Goal: Task Accomplishment & Management: Manage account settings

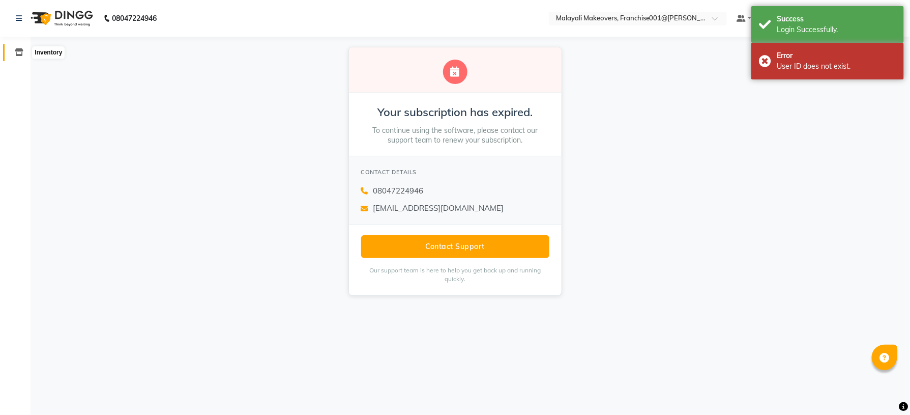
click at [15, 51] on icon at bounding box center [19, 52] width 9 height 8
select select
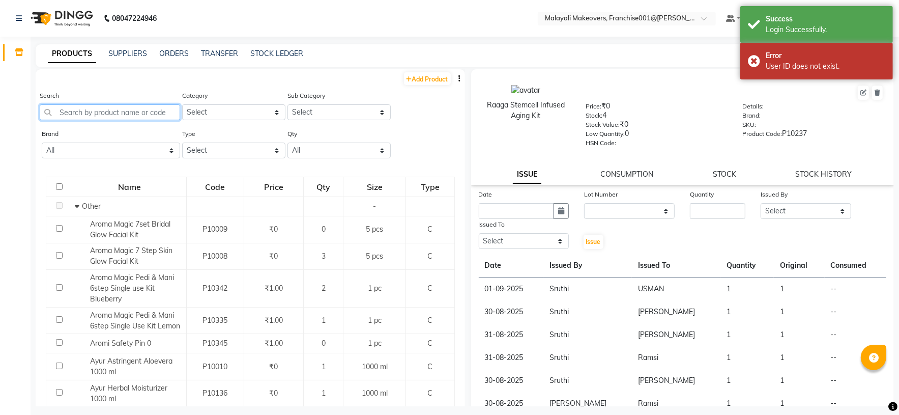
click at [94, 108] on input "text" at bounding box center [110, 112] width 140 height 16
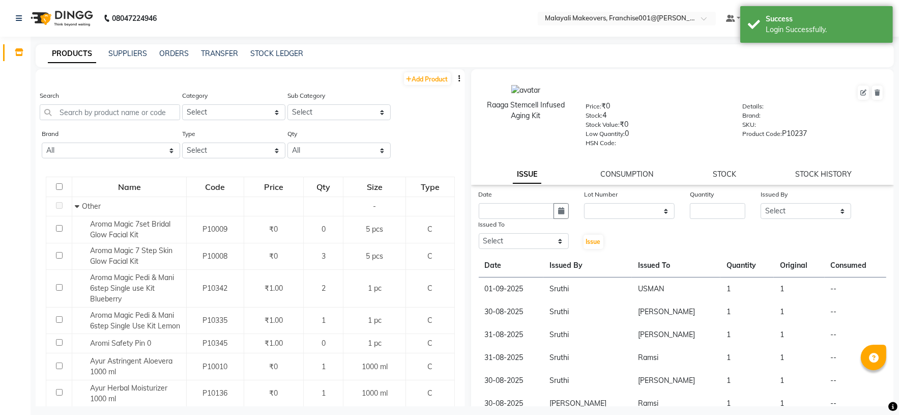
click at [455, 82] on button "button" at bounding box center [460, 78] width 10 height 11
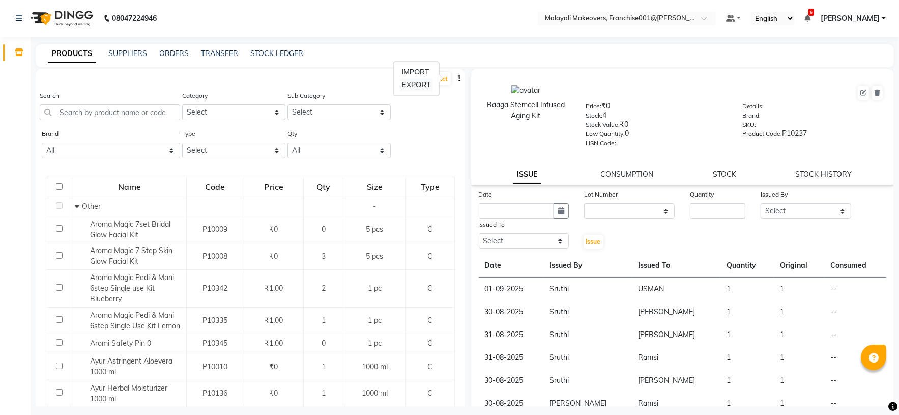
click at [426, 87] on div "EXPORT" at bounding box center [415, 84] width 33 height 13
click at [125, 110] on input "text" at bounding box center [110, 112] width 140 height 16
paste input "SEASOUL Azevita Brightening Face Wash 100ml"
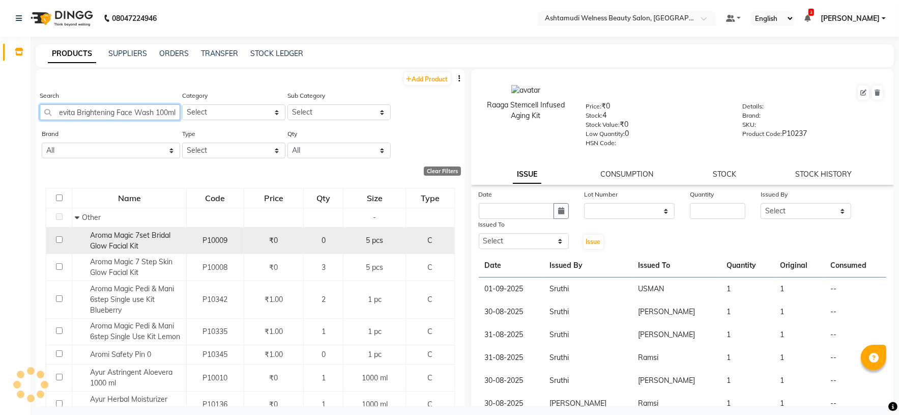
scroll to position [0, 45]
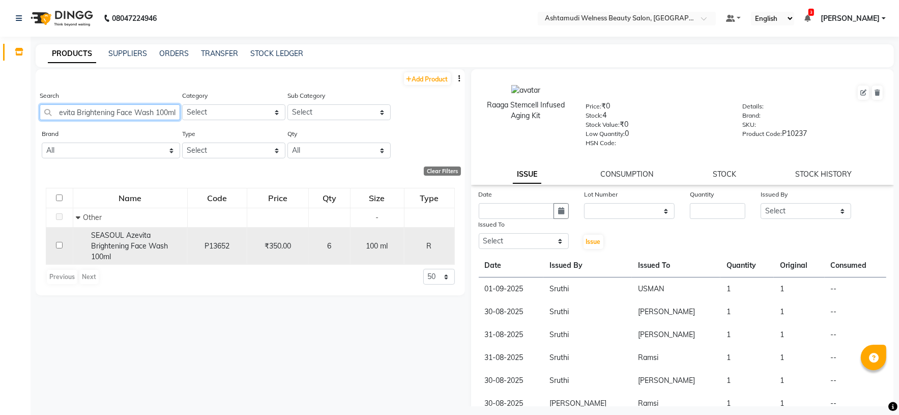
type input "SEASOUL Azevita Brightening Face Wash 100ml"
click at [148, 250] on span "SEASOUL Azevita Brightening Face Wash 100ml" at bounding box center [129, 245] width 77 height 31
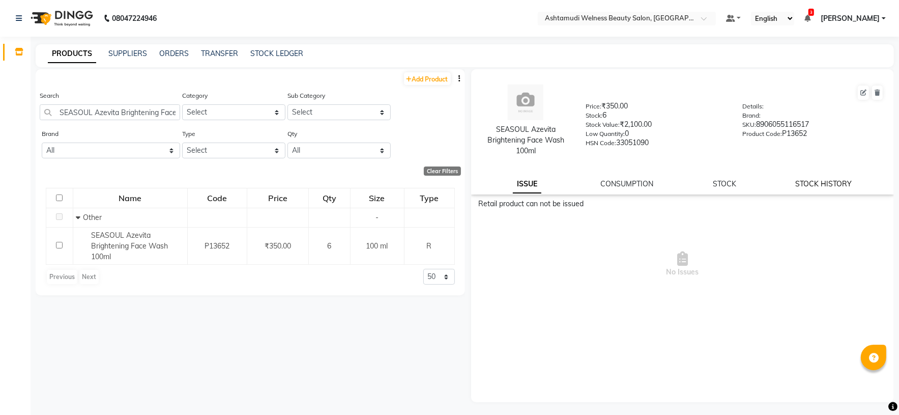
click at [828, 188] on link "STOCK HISTORY" at bounding box center [824, 183] width 56 height 9
select select "all"
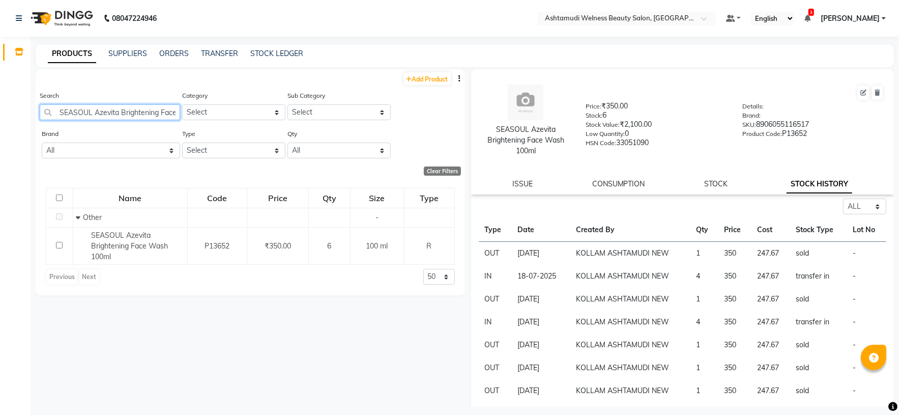
click at [135, 112] on input "SEASOUL Azevita Brightening Face Wash 100ml" at bounding box center [110, 112] width 140 height 16
paste input "Krone Proboto-X Keratin Satin Serum 100M"
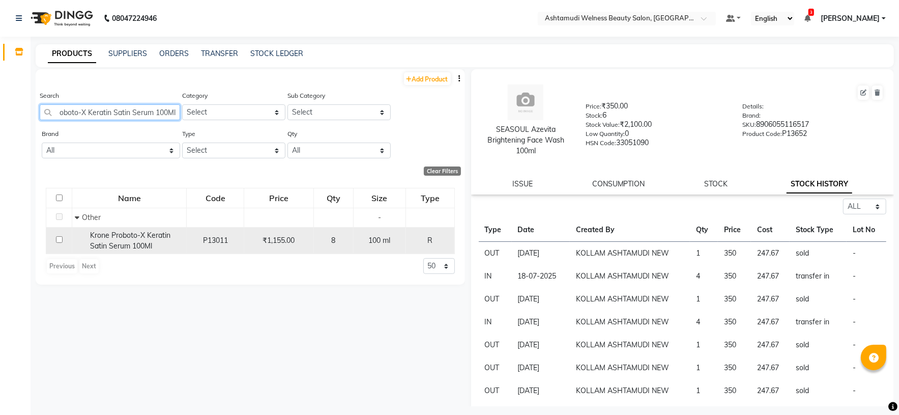
type input "Krone Proboto-X Keratin Satin Serum 100Ml"
click at [154, 242] on div "Krone Proboto-X Keratin Satin Serum 100Ml" at bounding box center [129, 240] width 109 height 21
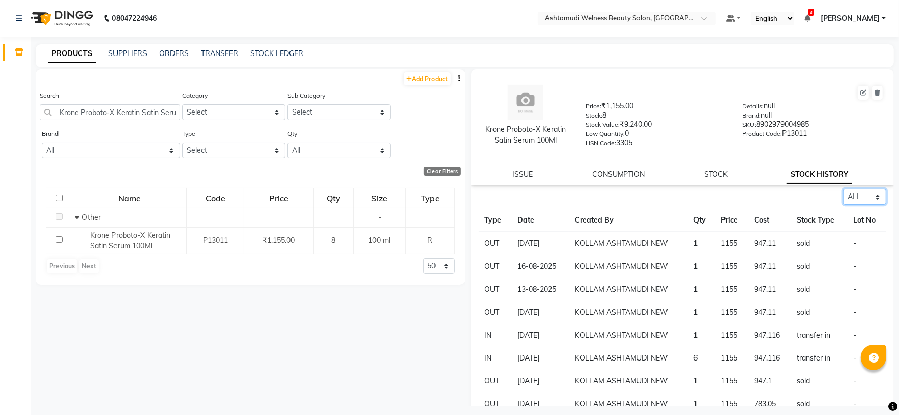
click at [866, 194] on select "Select ALL IN OUT" at bounding box center [864, 197] width 43 height 16
select select "in"
click at [843, 190] on select "Select ALL IN OUT" at bounding box center [864, 197] width 43 height 16
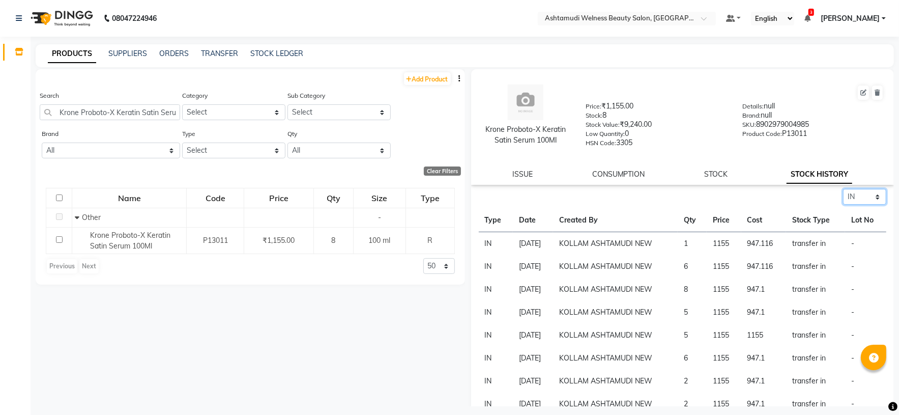
scroll to position [76, 0]
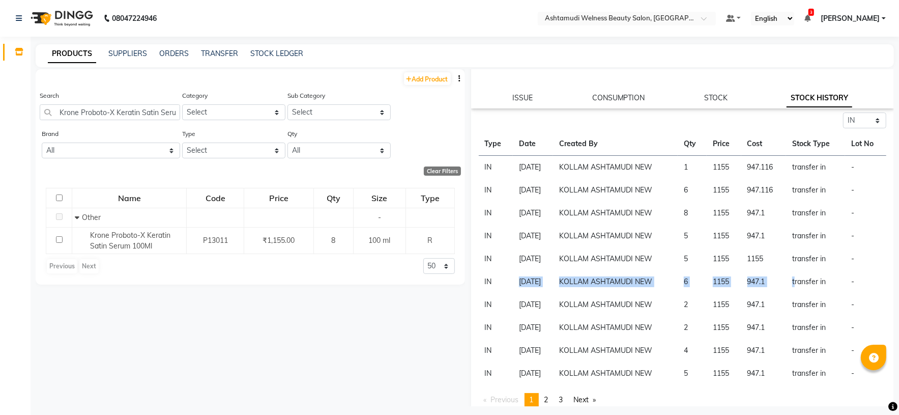
drag, startPoint x: 492, startPoint y: 282, endPoint x: 793, endPoint y: 282, distance: 301.2
click at [793, 282] on tr "IN [DATE] [PERSON_NAME] NEW 6 1155 947.1 transfer in -" at bounding box center [683, 281] width 408 height 23
click at [690, 22] on input "text" at bounding box center [617, 19] width 148 height 10
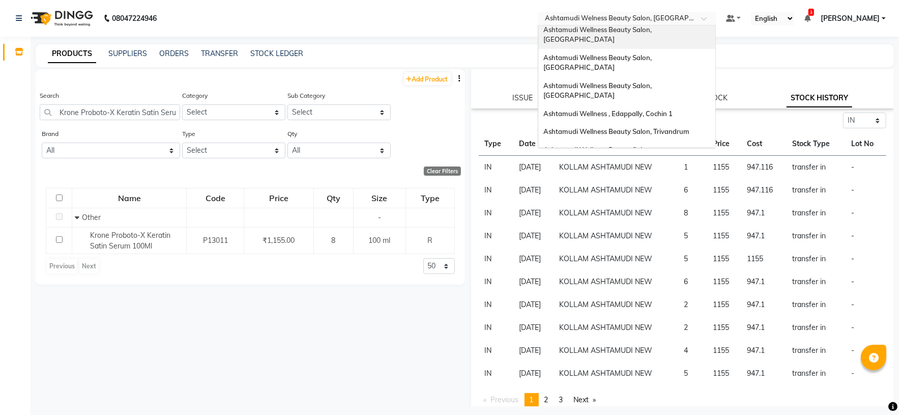
scroll to position [0, 0]
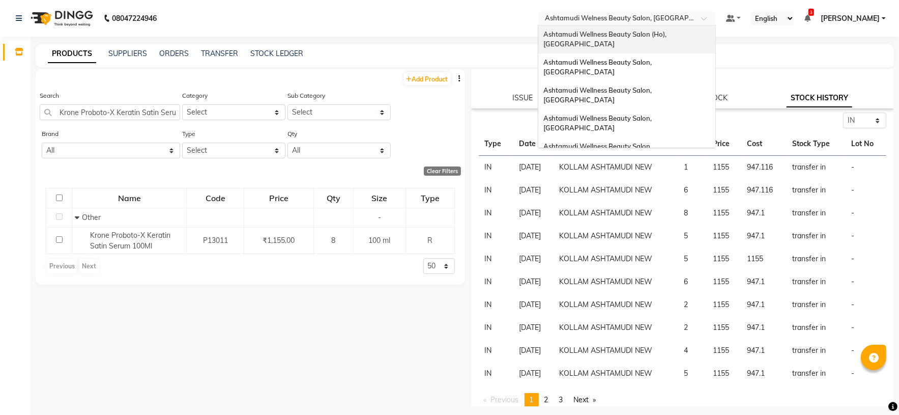
click at [668, 33] on span "Ashtamudi Wellness Beauty Salon (Ho), [GEOGRAPHIC_DATA]" at bounding box center [605, 39] width 125 height 18
